Goal: Transaction & Acquisition: Purchase product/service

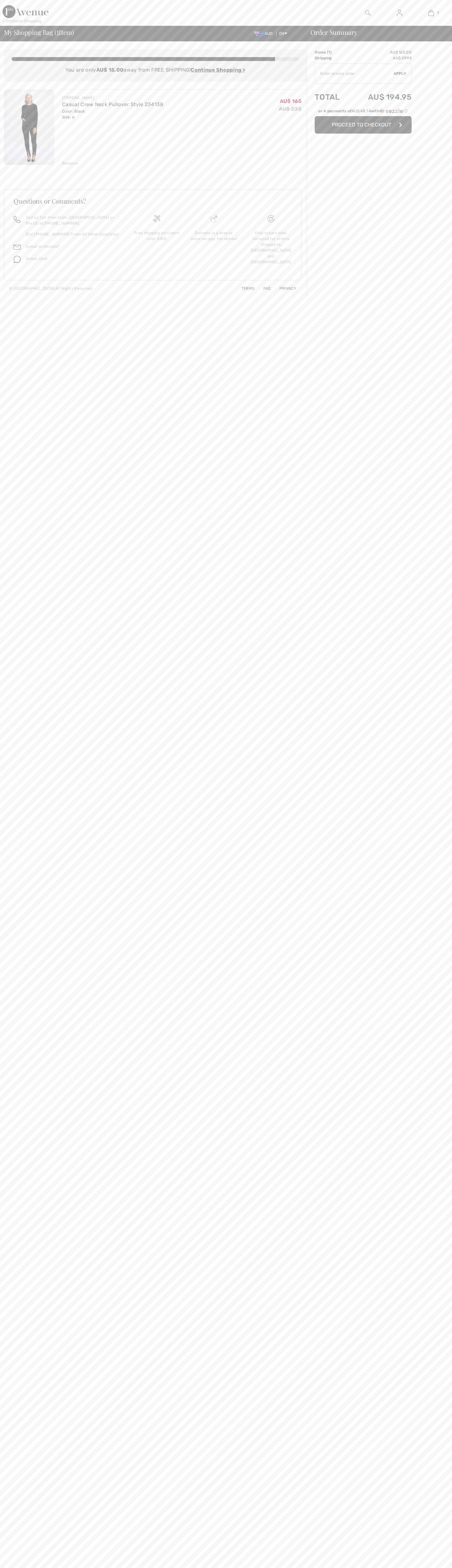
click at [379, 128] on span "Proceed to Checkout" at bounding box center [361, 125] width 60 height 6
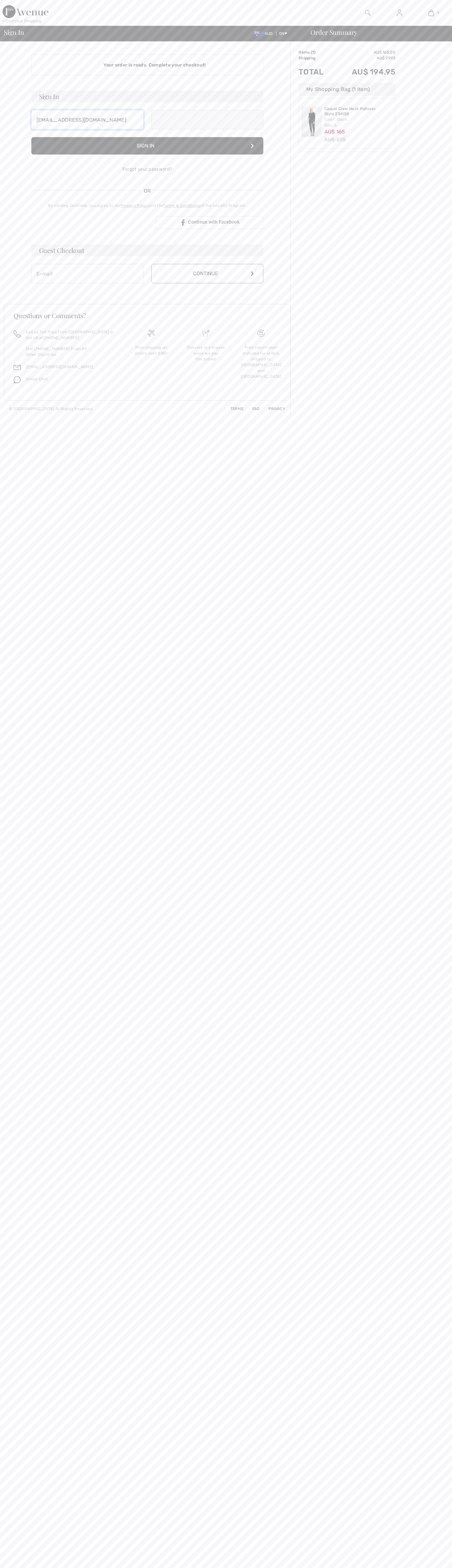
type input "[EMAIL_ADDRESS][DOMAIN_NAME]"
click at [207, 271] on button "Continue" at bounding box center [207, 281] width 112 height 19
